Goal: Book appointment/travel/reservation

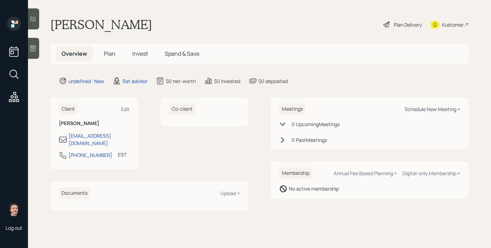
click at [417, 108] on div "Schedule New Meeting +" at bounding box center [433, 109] width 56 height 7
select select "round-robin"
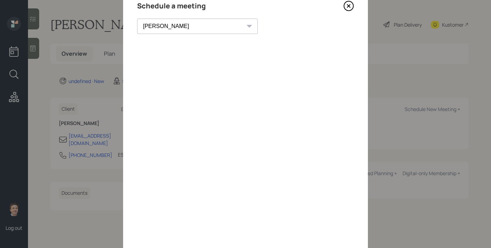
scroll to position [27, 0]
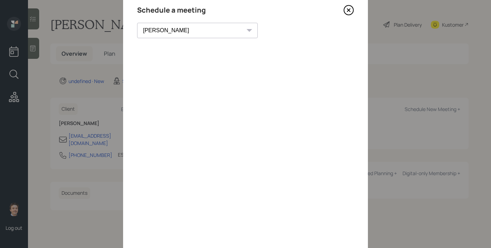
click at [347, 13] on icon at bounding box center [348, 10] width 10 height 10
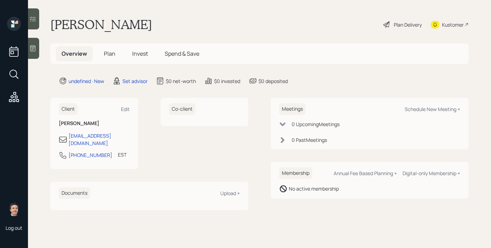
click at [34, 51] on icon at bounding box center [32, 48] width 7 height 7
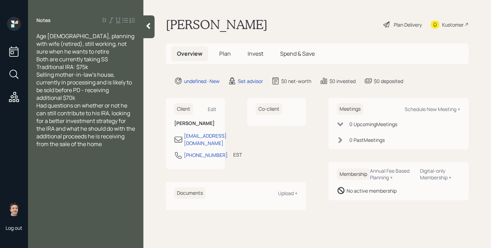
click at [87, 98] on div "Selling mother-in-law's house, currently in processing and is likely to be sold…" at bounding box center [85, 86] width 99 height 31
click at [145, 26] on icon at bounding box center [148, 25] width 7 height 7
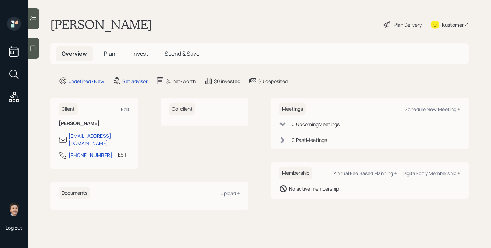
click at [30, 54] on div at bounding box center [33, 48] width 11 height 21
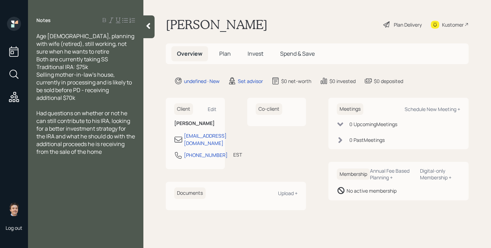
click at [149, 22] on icon at bounding box center [148, 25] width 7 height 7
